Goal: Task Accomplishment & Management: Manage account settings

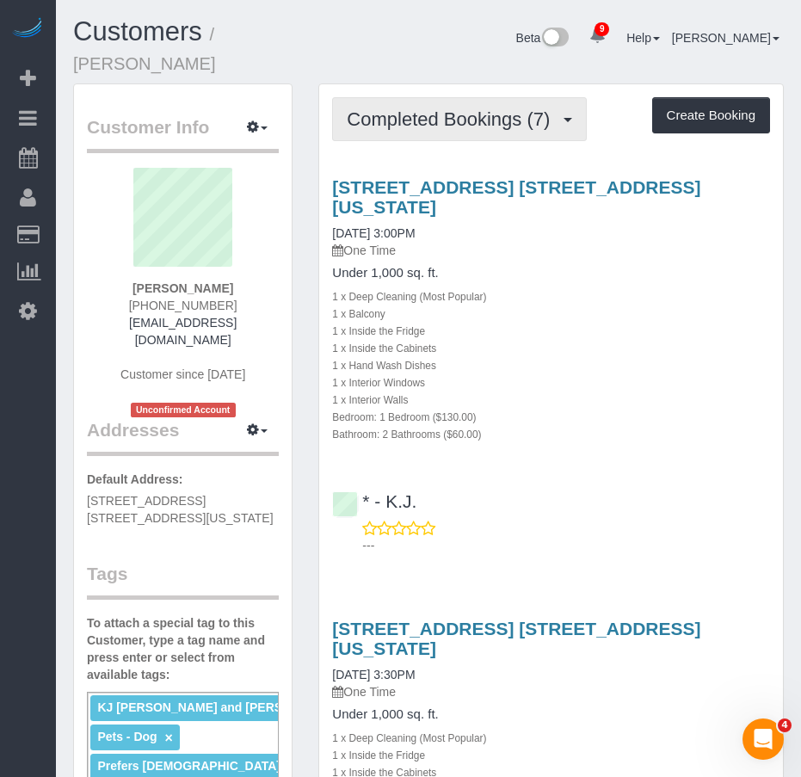
click at [438, 120] on span "Completed Bookings (7)" at bounding box center [453, 119] width 212 height 22
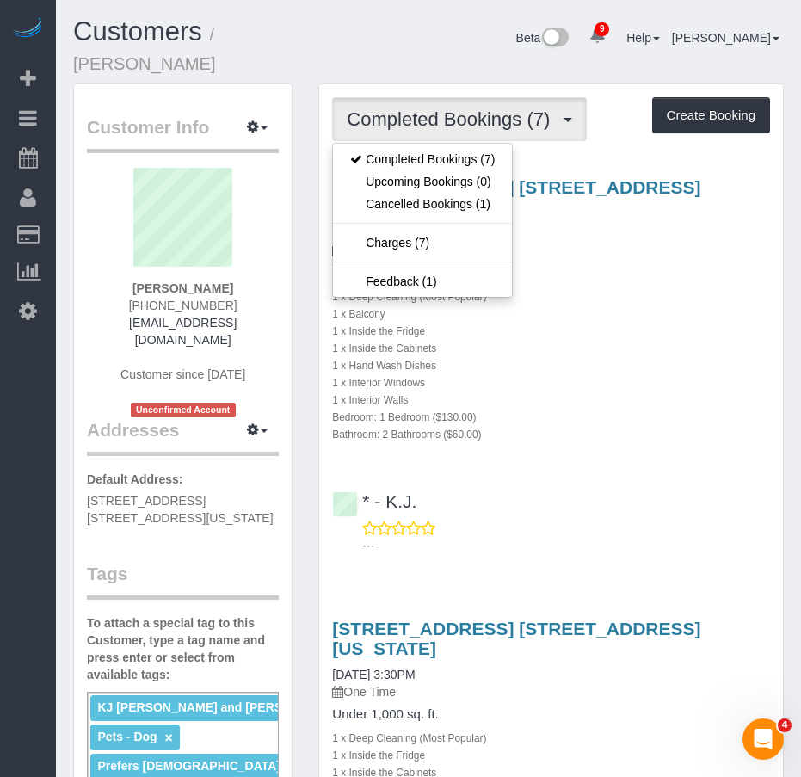
click at [98, 354] on div "Victoria Veytsman 917-923-4376 drvictoriaveytsman@yahoo.com Customer since 2017…" at bounding box center [183, 292] width 192 height 249
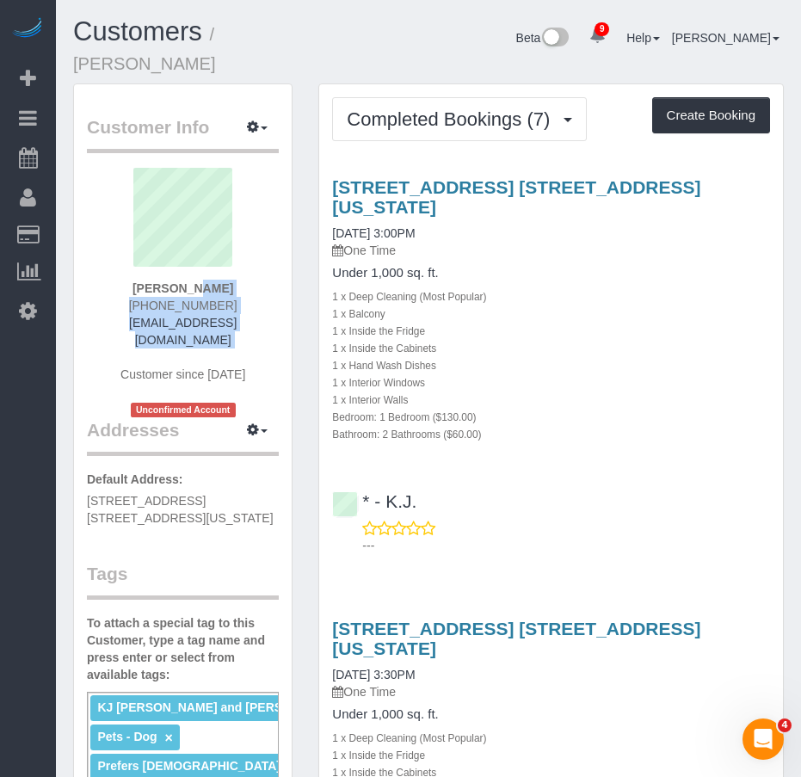
drag, startPoint x: 133, startPoint y: 285, endPoint x: 273, endPoint y: 335, distance: 148.0
click at [273, 335] on div "Victoria Veytsman 917-923-4376 drvictoriaveytsman@yahoo.com Customer since 2017…" at bounding box center [183, 292] width 192 height 249
copy div "Victoria Veytsman 917-923-4376 drvictoriaveytsman@yahoo.com"
drag, startPoint x: 88, startPoint y: 480, endPoint x: 199, endPoint y: 499, distance: 112.6
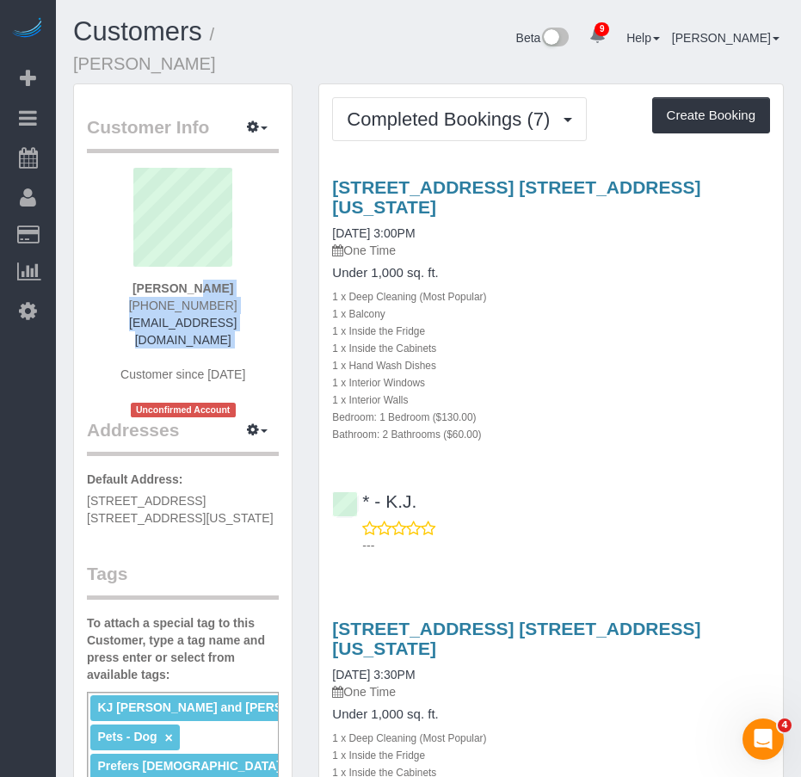
click at [199, 499] on p "Default Address: 352 West 58th Street, Apt. 33F, New York, NY 10019" at bounding box center [183, 499] width 192 height 56
copy span "352 West 58th Street, Apt. 33F, New York, NY 10019"
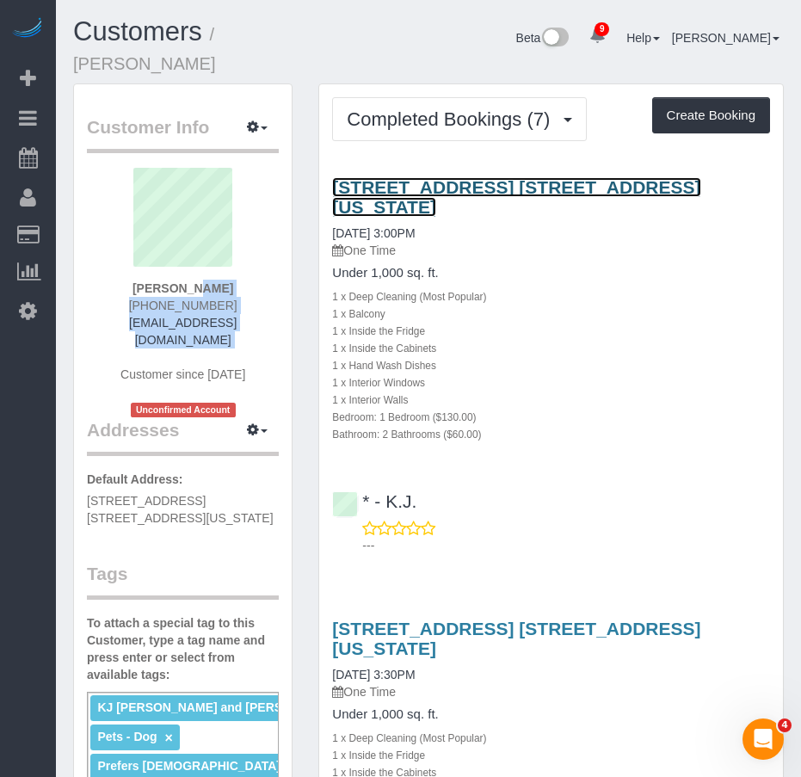
click at [418, 188] on link "352 West 58th Street, Apt. 33f, New York, NY 10019" at bounding box center [516, 197] width 368 height 40
click at [403, 190] on link "352 West 58th Street, Apt. 33f, New York, NY 10019" at bounding box center [516, 197] width 368 height 40
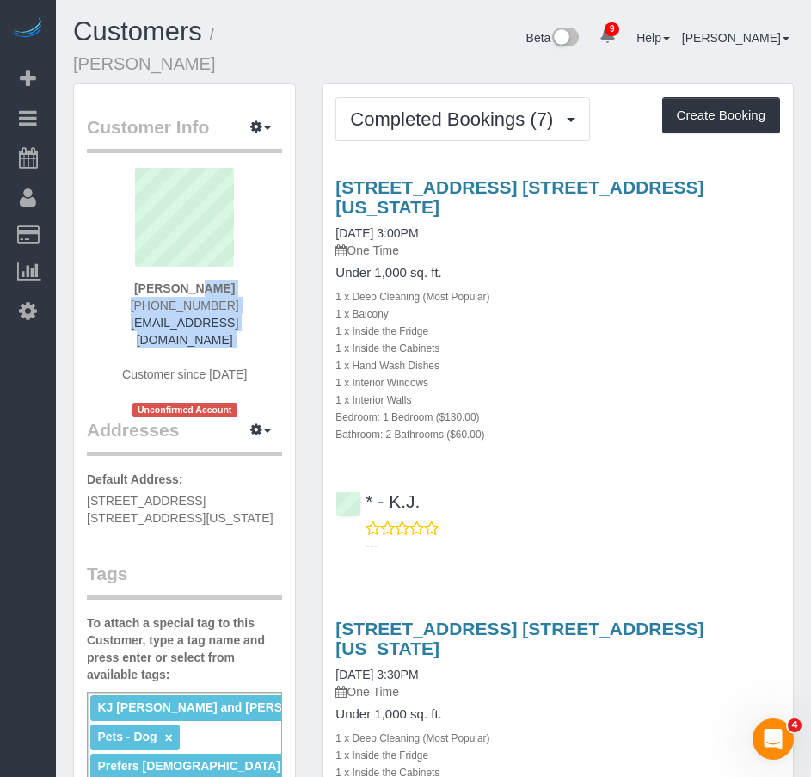
drag, startPoint x: 147, startPoint y: 286, endPoint x: 274, endPoint y: 326, distance: 133.6
click at [274, 326] on div "Victoria Veytsman 917-923-4376 drvictoriaveytsman@yahoo.com Customer since 2017…" at bounding box center [184, 292] width 195 height 249
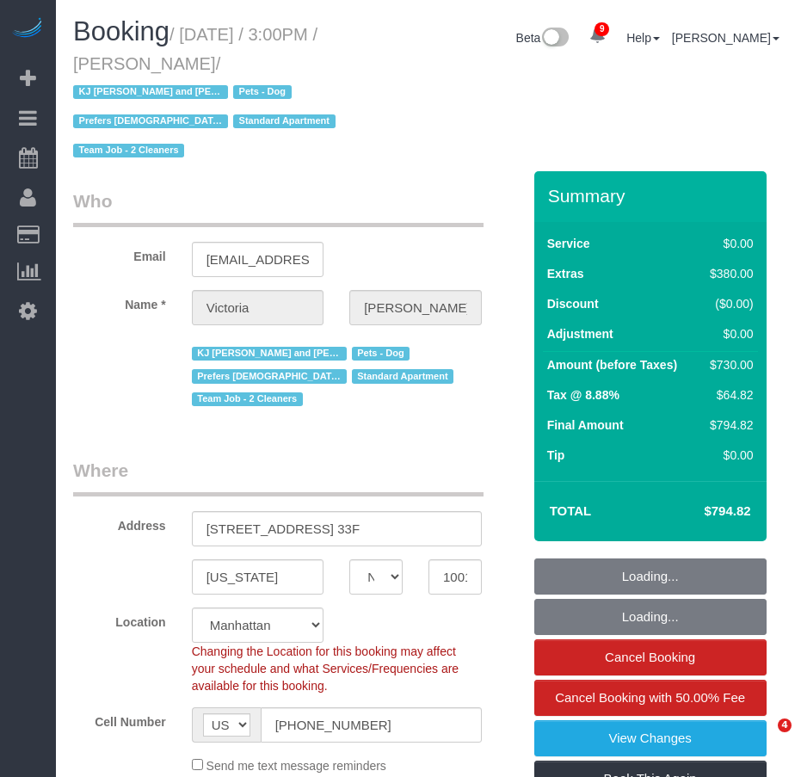
select select "NY"
select select "string:stripe-pm_1PCWsp4VGloSiKo7f8WYEl3z"
select select "spot1"
select select "number:89"
select select "number:90"
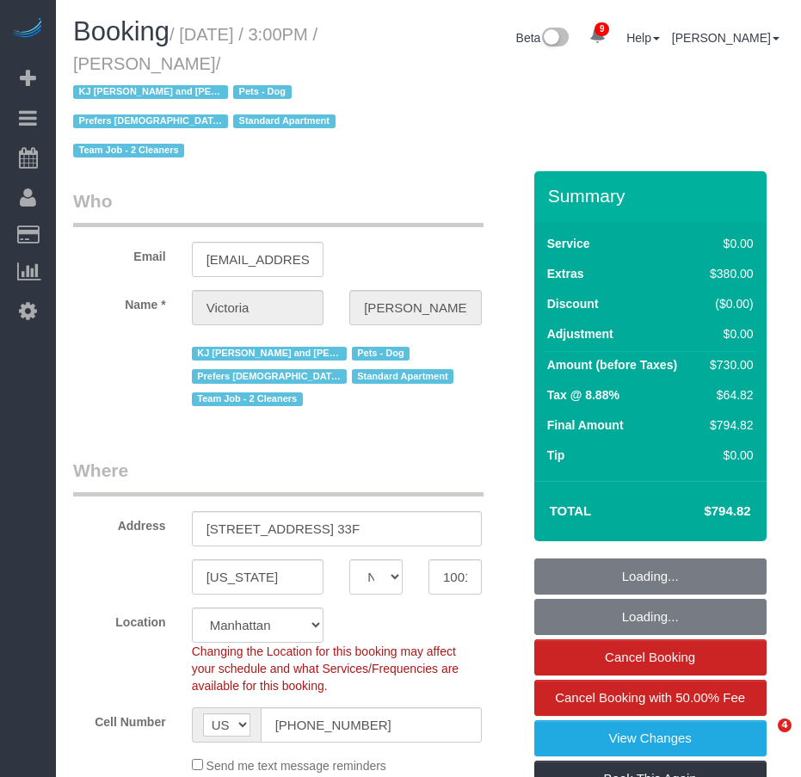
select select "number:15"
select select "number:5"
select select "1"
select select "2"
select select "NY"
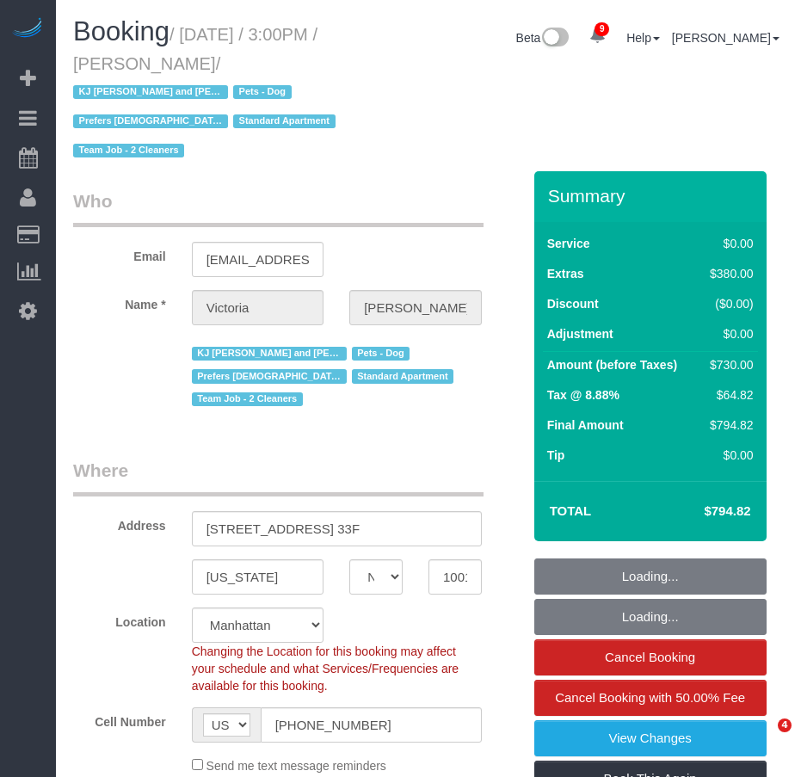
select select "number:89"
select select "number:90"
select select "number:15"
select select "number:5"
select select "object:980"
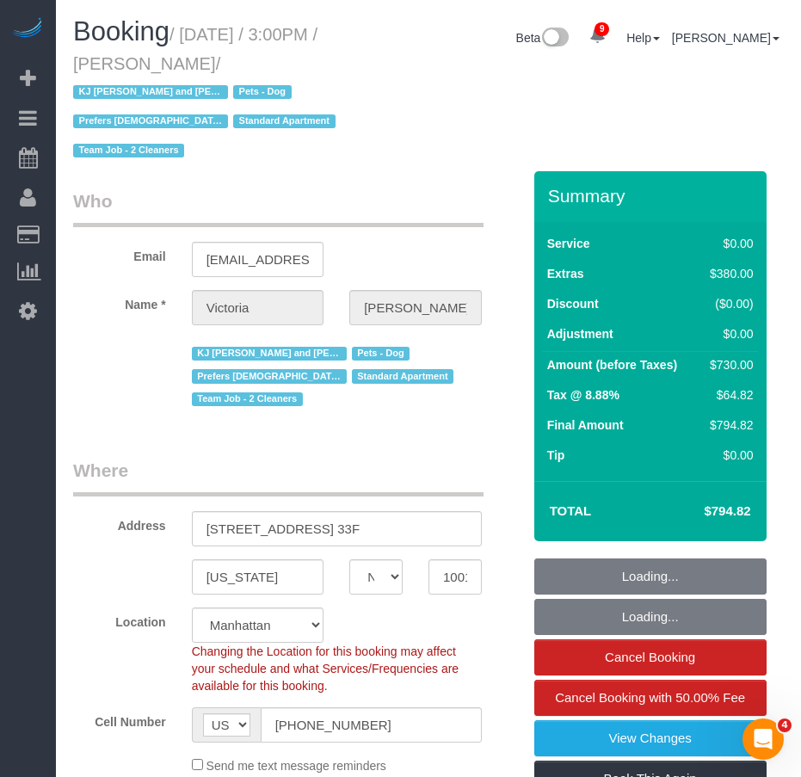
select select "string:stripe-pm_1PCWsp4VGloSiKo7f8WYEl3z"
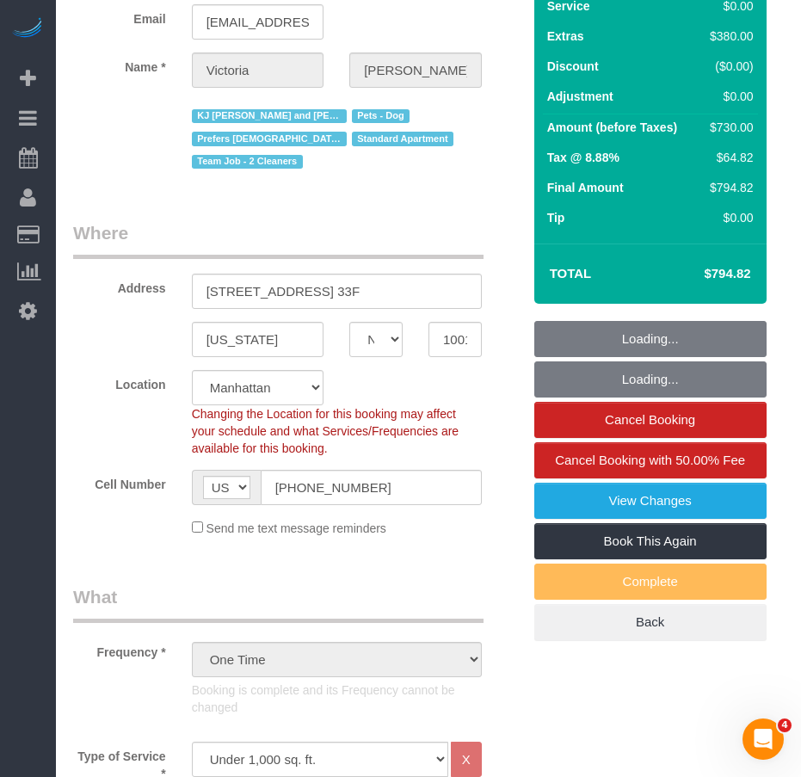
select select "spot1"
select select "1"
select select "2"
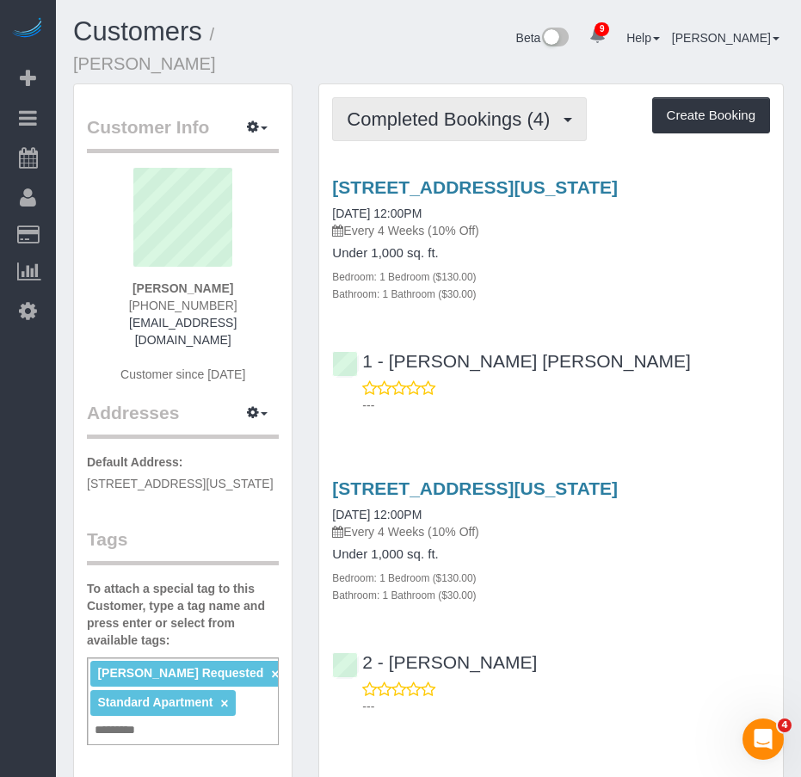
click at [397, 114] on span "Completed Bookings (4)" at bounding box center [453, 119] width 212 height 22
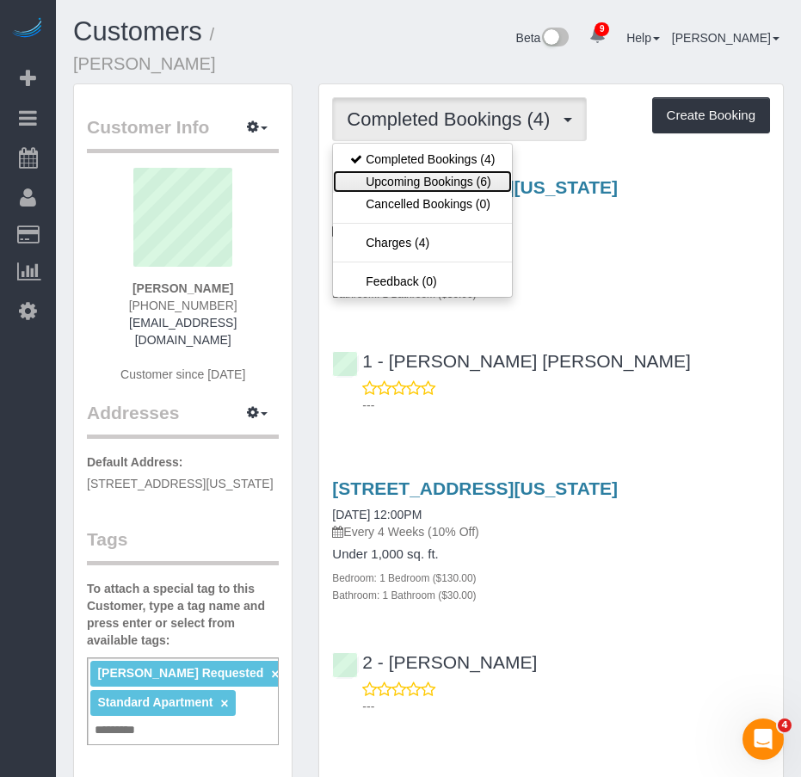
click at [384, 181] on link "Upcoming Bookings (6)" at bounding box center [422, 181] width 179 height 22
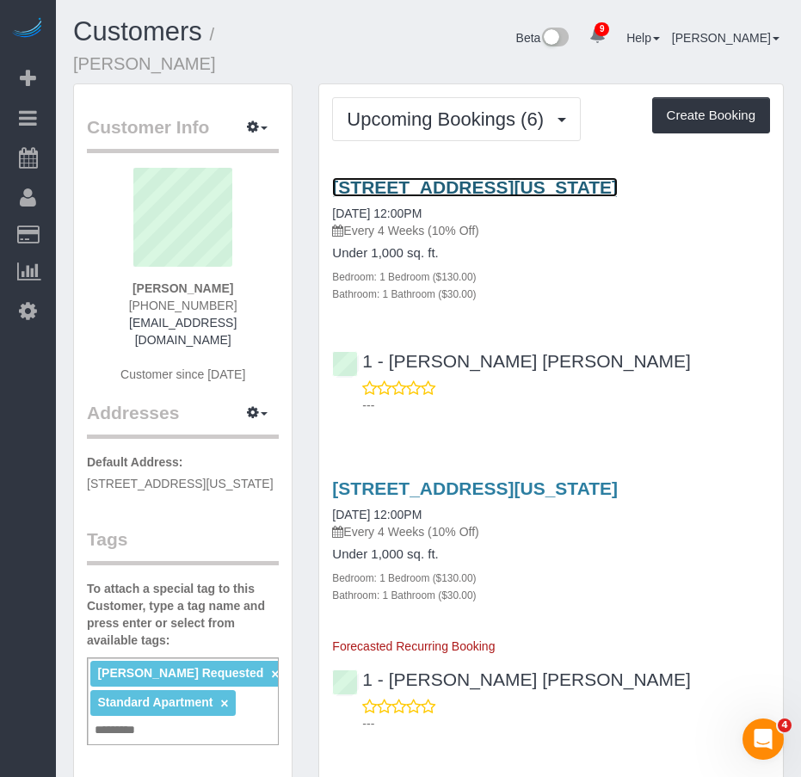
click at [373, 188] on link "1790 3rd Avenue, Apt. 1004, New York, NY 10029" at bounding box center [475, 187] width 286 height 20
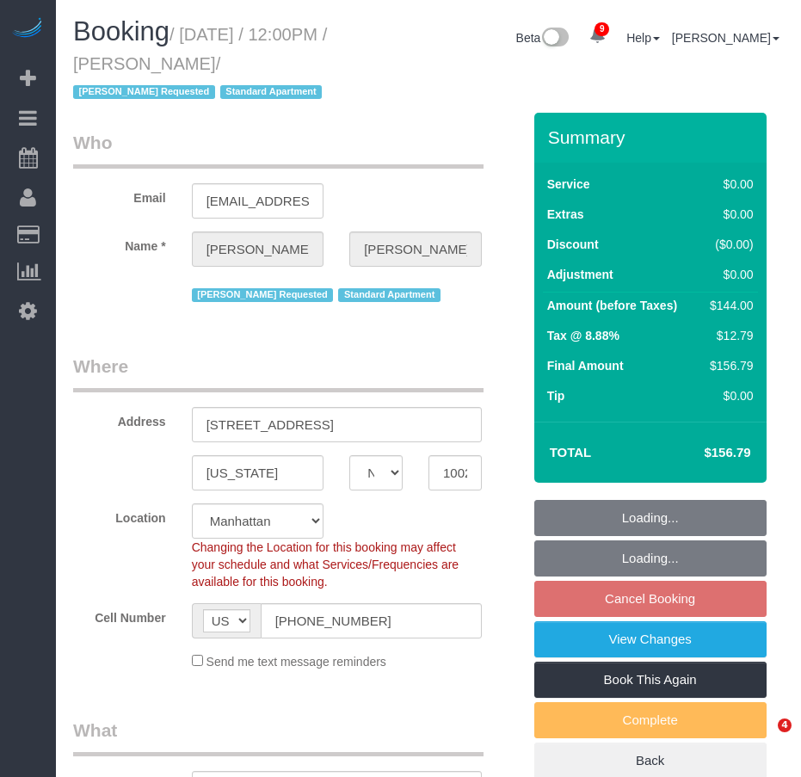
select select "NY"
select select "1"
select select "spot5"
select select "number:89"
select select "number:90"
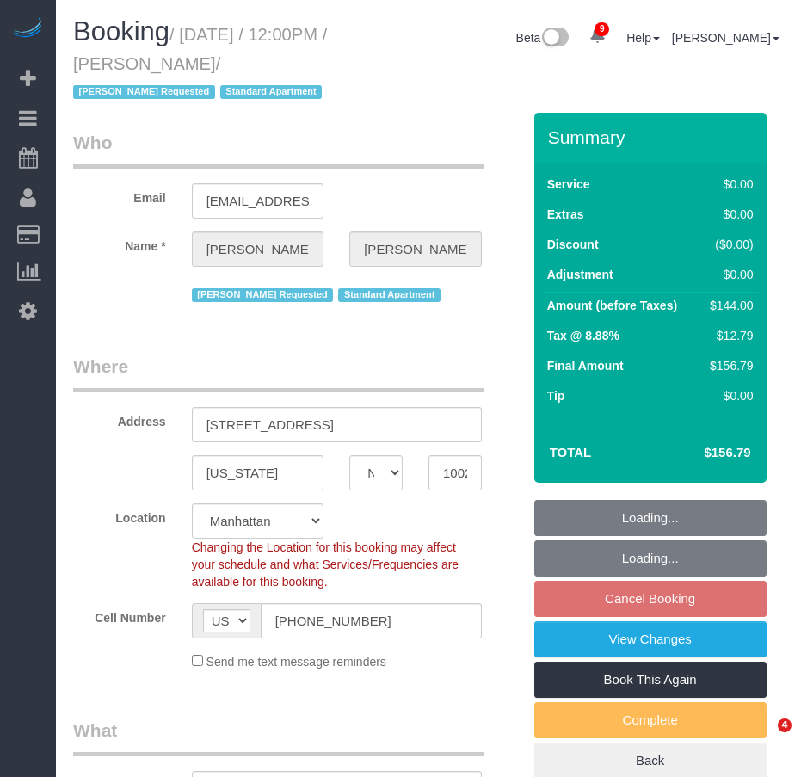
select select "number:15"
select select "number:5"
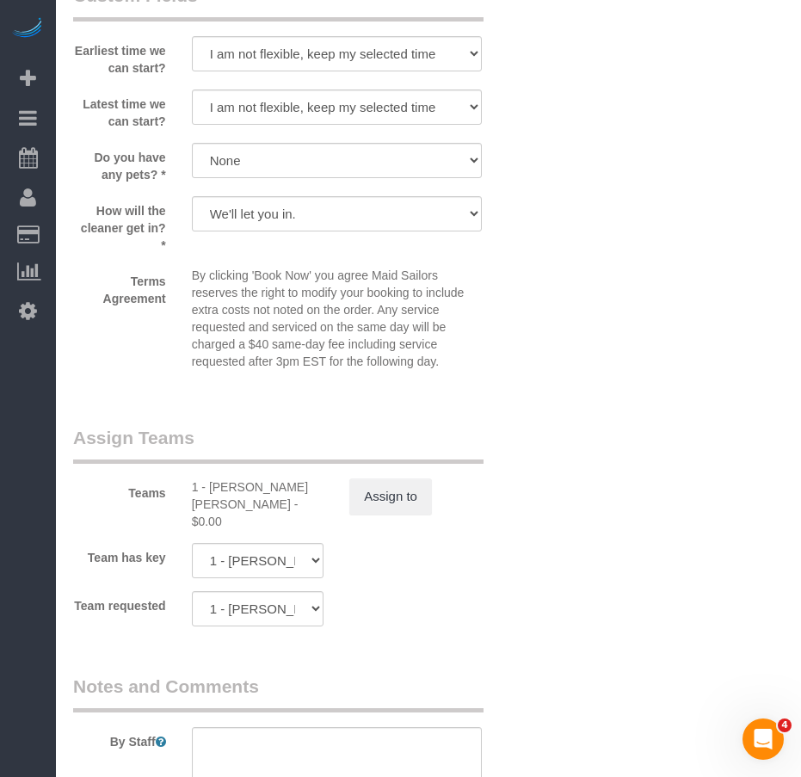
scroll to position [2150, 0]
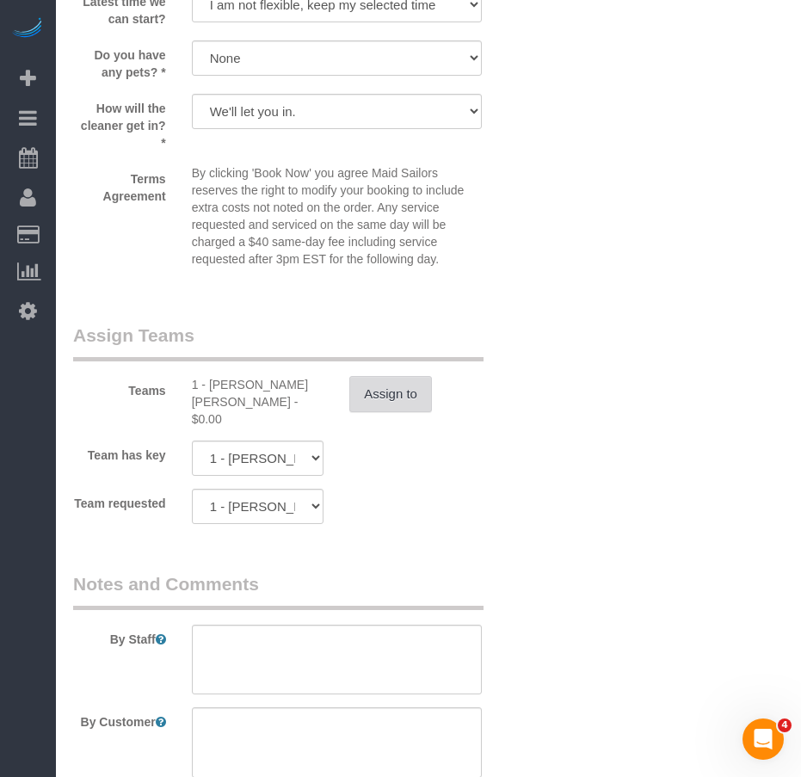
click at [388, 392] on button "Assign to" at bounding box center [390, 394] width 83 height 36
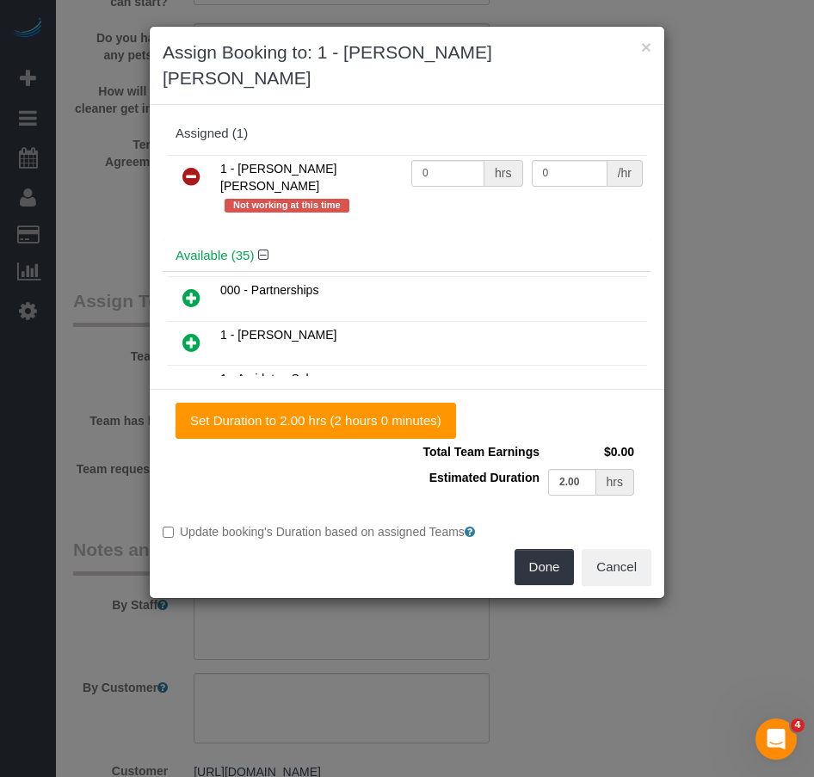
click at [194, 166] on icon at bounding box center [191, 176] width 18 height 21
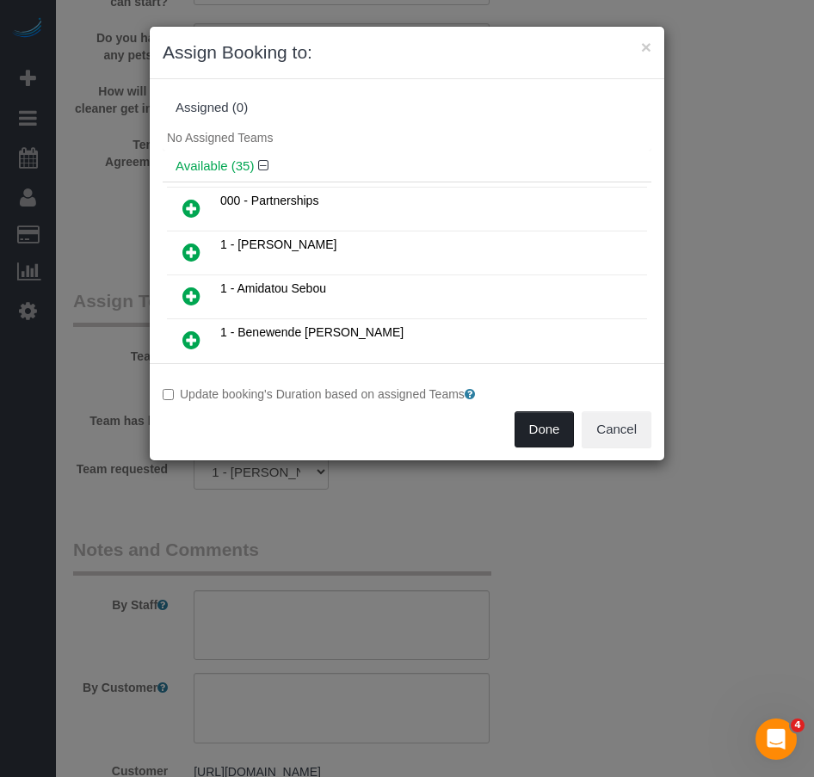
click at [529, 428] on button "Done" at bounding box center [544, 429] width 60 height 36
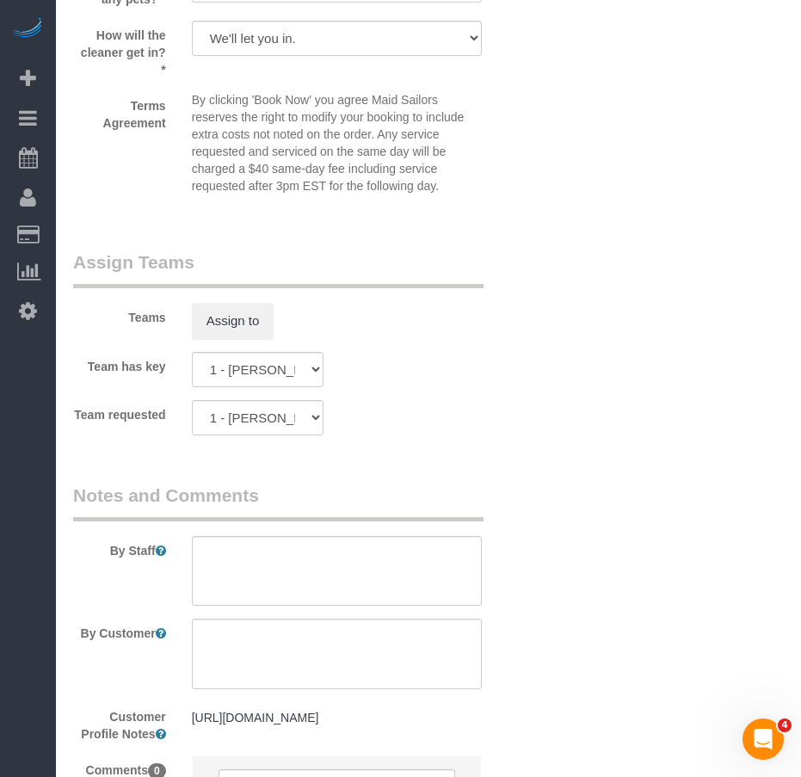
scroll to position [2469, 0]
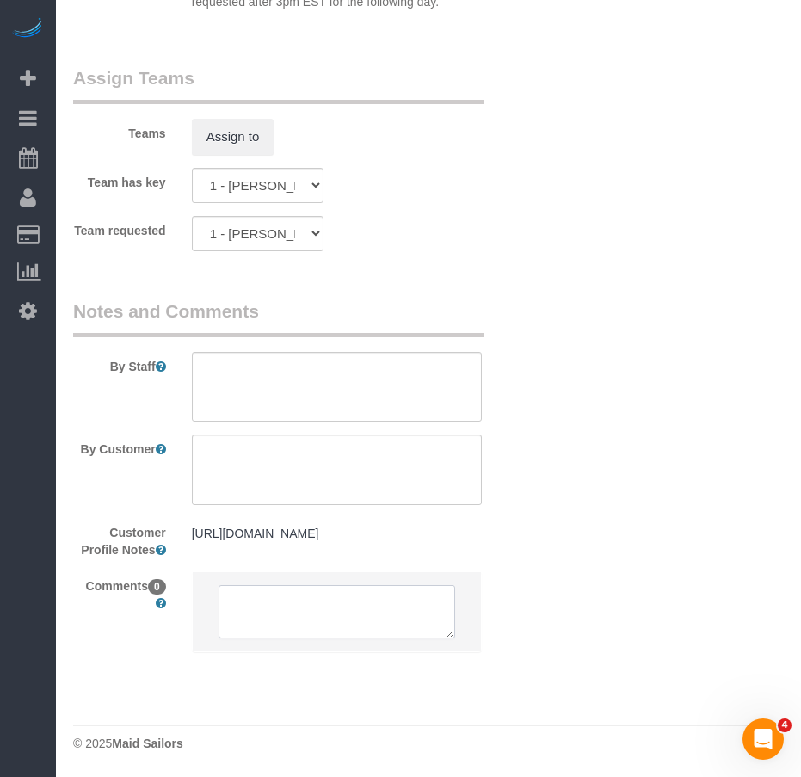
click at [287, 600] on textarea at bounding box center [336, 611] width 237 height 53
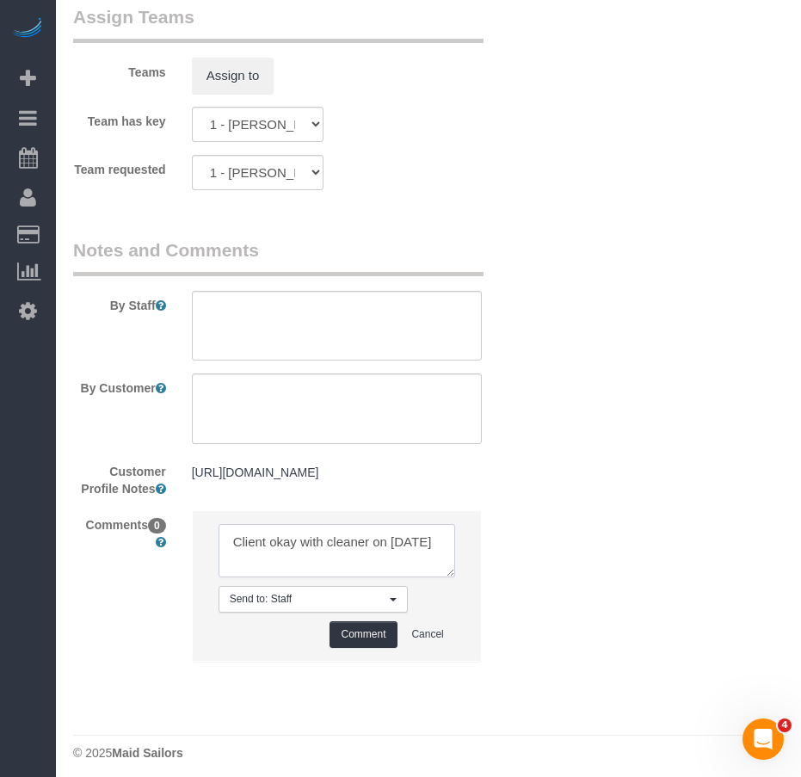
click at [270, 577] on textarea at bounding box center [336, 550] width 237 height 53
click at [339, 577] on textarea at bounding box center [336, 550] width 237 height 53
click at [313, 577] on textarea at bounding box center [336, 550] width 237 height 53
type textarea "Client is okay with other cleaner on [DATE]"
click at [351, 648] on button "Comment" at bounding box center [362, 634] width 67 height 27
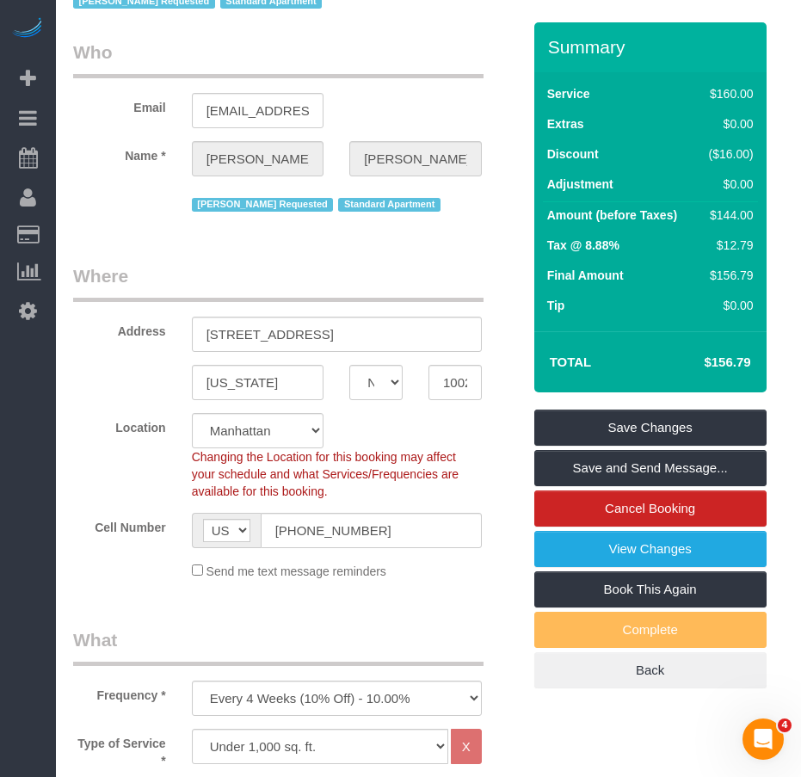
scroll to position [60, 0]
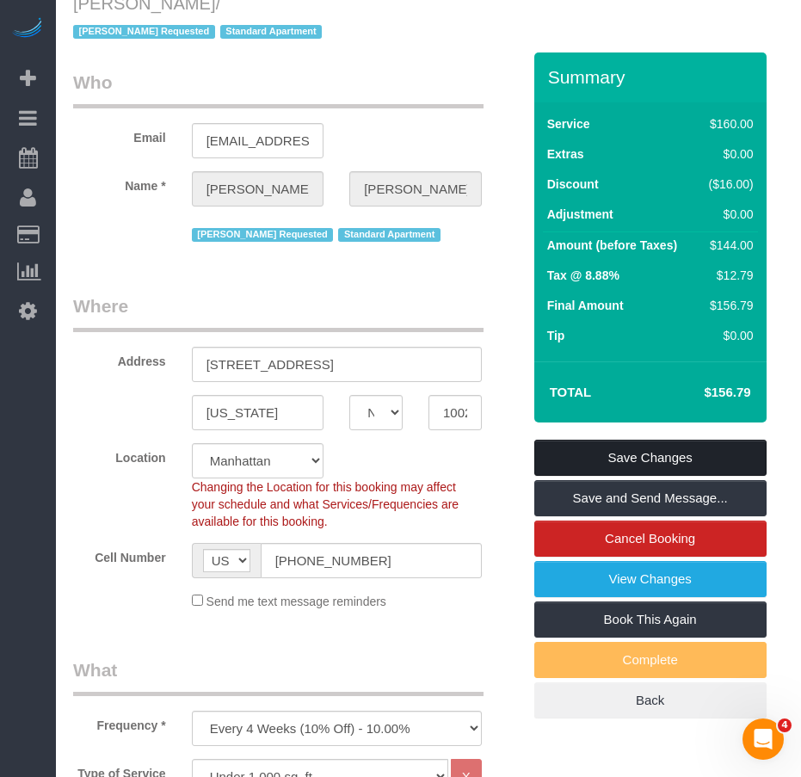
drag, startPoint x: 609, startPoint y: 458, endPoint x: 597, endPoint y: 442, distance: 19.6
click at [609, 458] on link "Save Changes" at bounding box center [650, 458] width 232 height 36
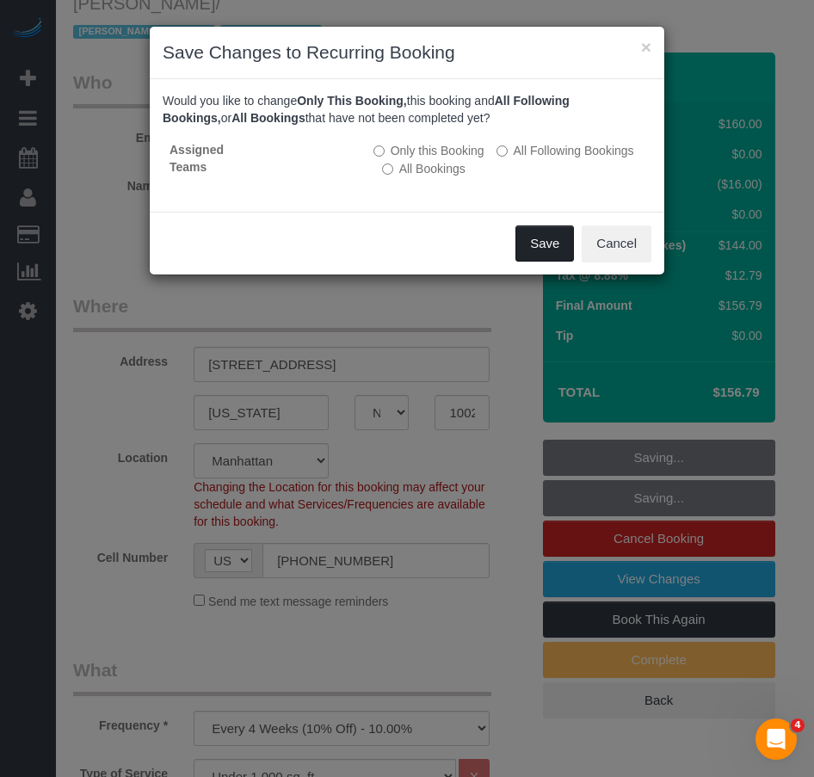
click at [532, 246] on button "Save" at bounding box center [544, 243] width 58 height 36
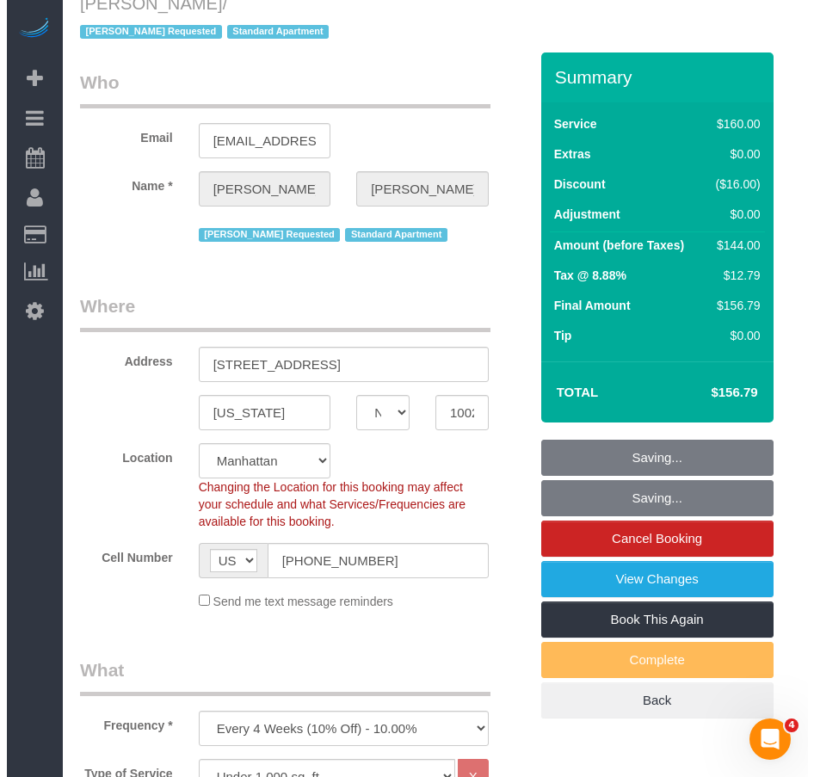
scroll to position [0, 0]
